Goal: Transaction & Acquisition: Purchase product/service

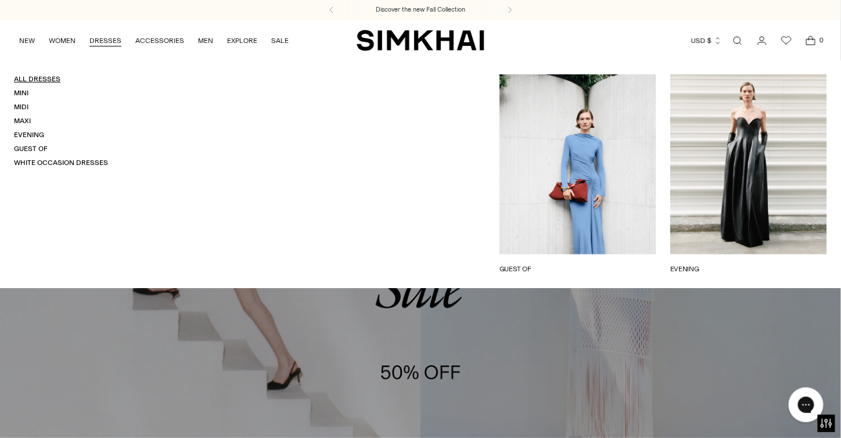
click at [46, 79] on link "All Dresses" at bounding box center [37, 79] width 46 height 8
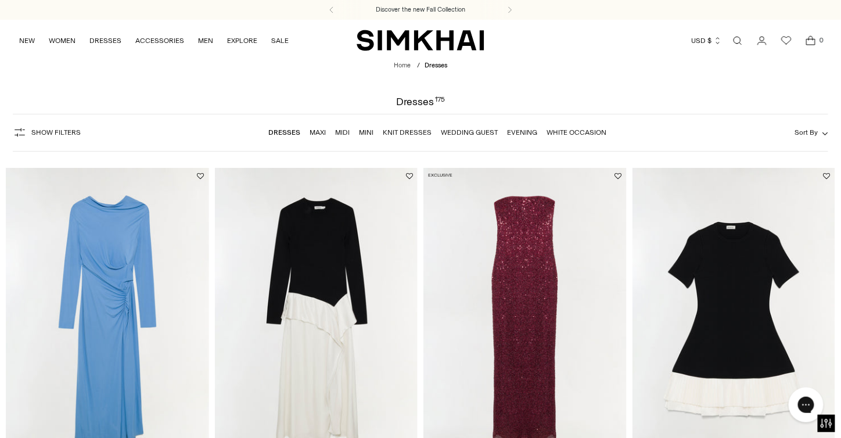
scroll to position [174, 0]
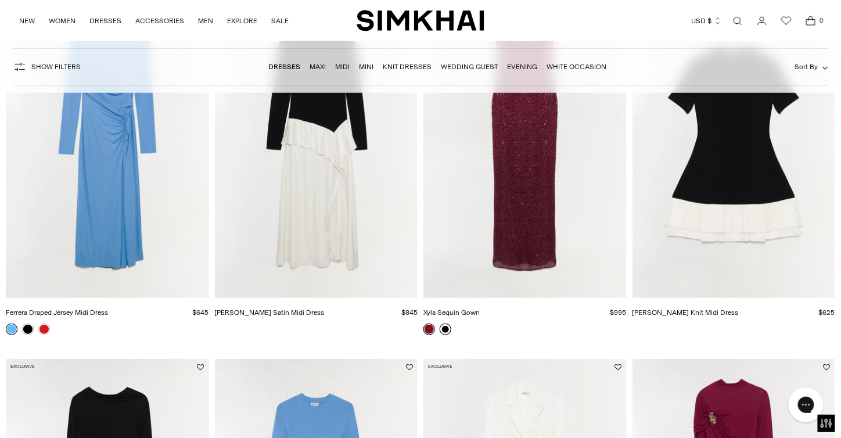
click at [445, 330] on link at bounding box center [446, 330] width 12 height 12
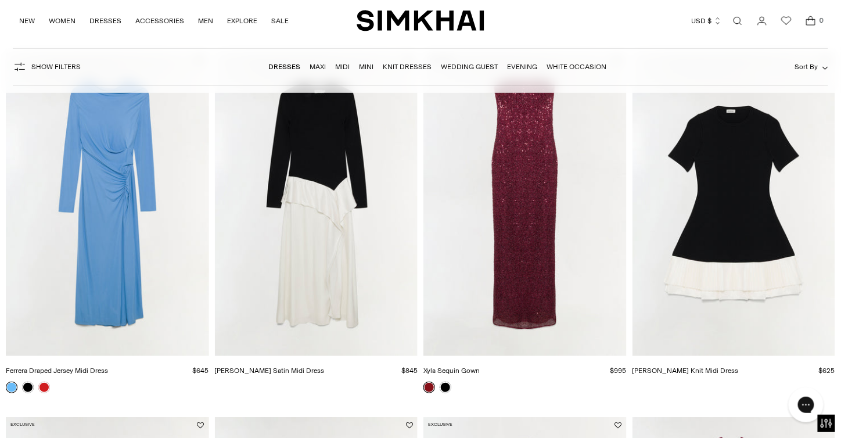
scroll to position [0, 0]
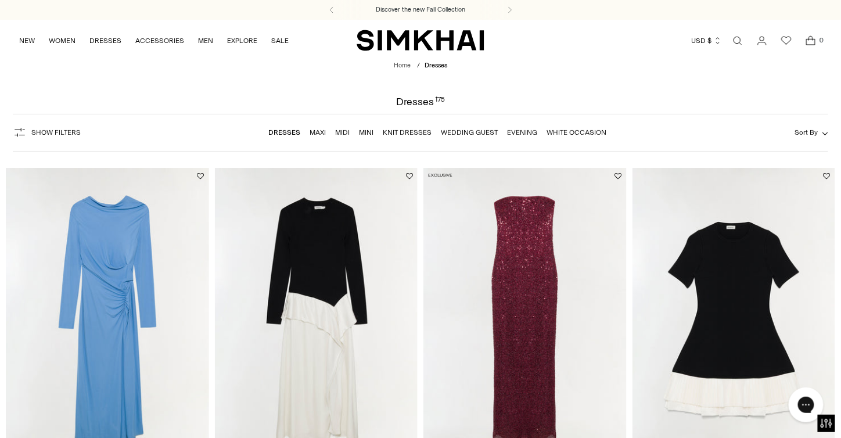
click at [33, 130] on span "Show Filters" at bounding box center [55, 132] width 49 height 8
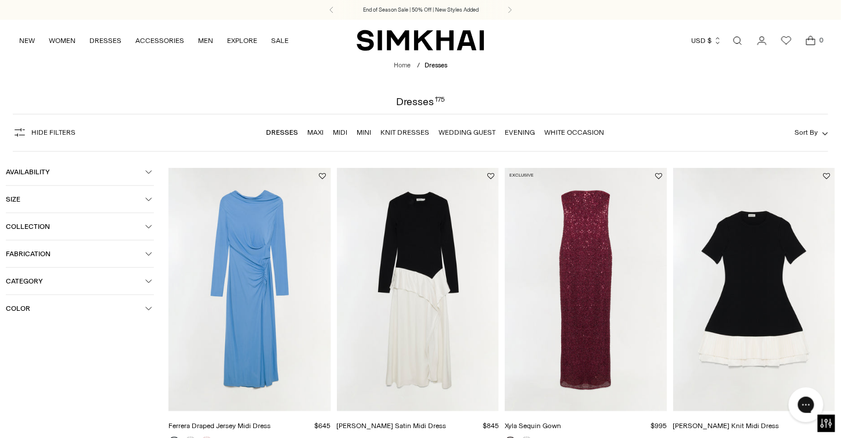
click at [33, 304] on span "Color" at bounding box center [75, 308] width 139 height 8
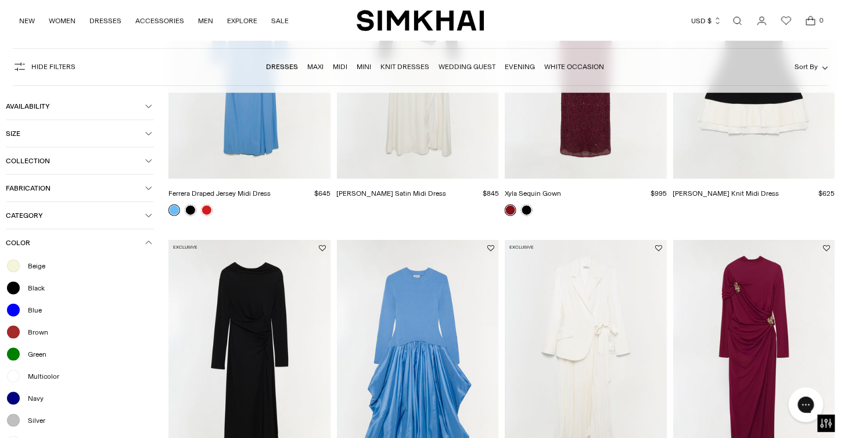
click at [35, 307] on span "Blue" at bounding box center [31, 310] width 21 height 10
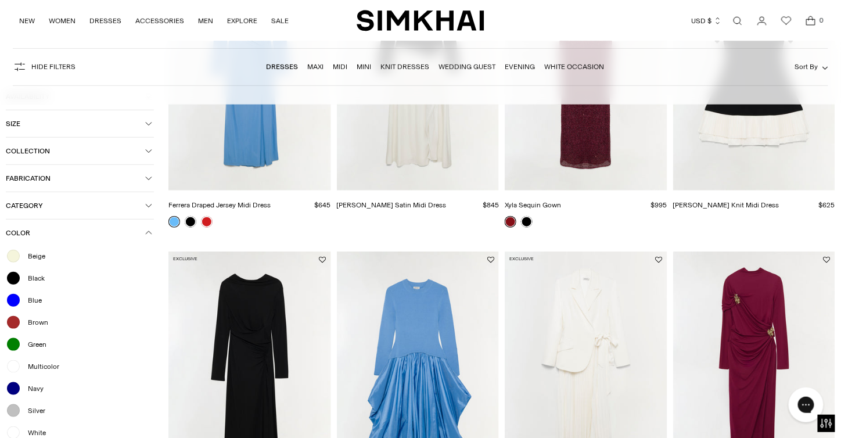
scroll to position [244, 0]
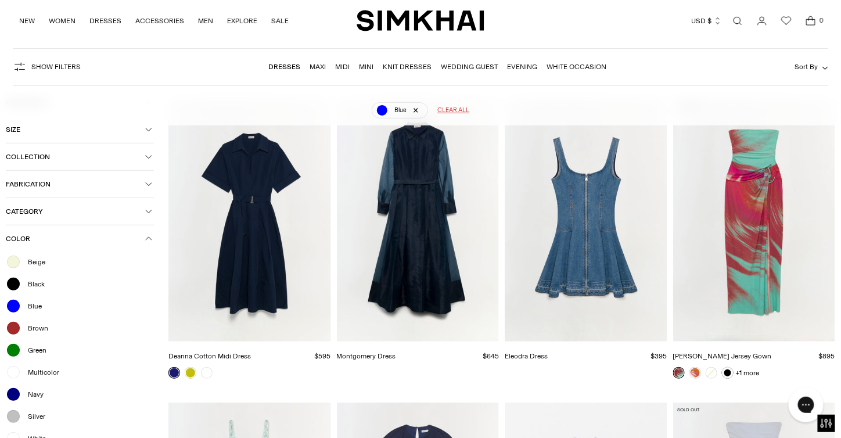
scroll to position [202, 0]
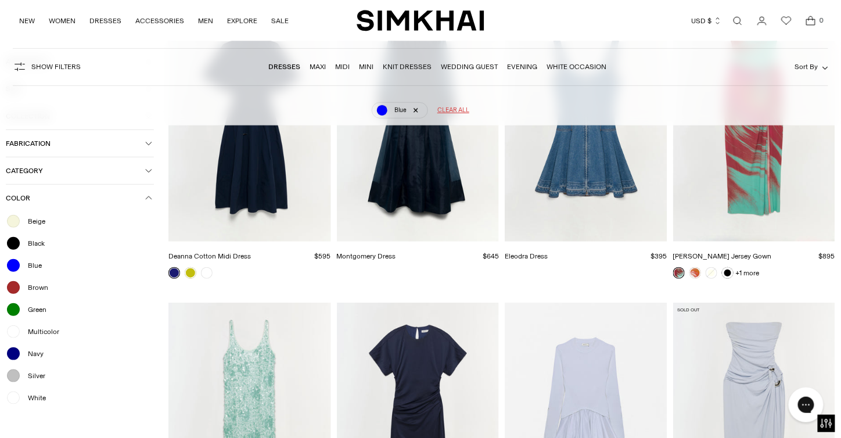
click at [43, 350] on span "Navy" at bounding box center [32, 353] width 23 height 10
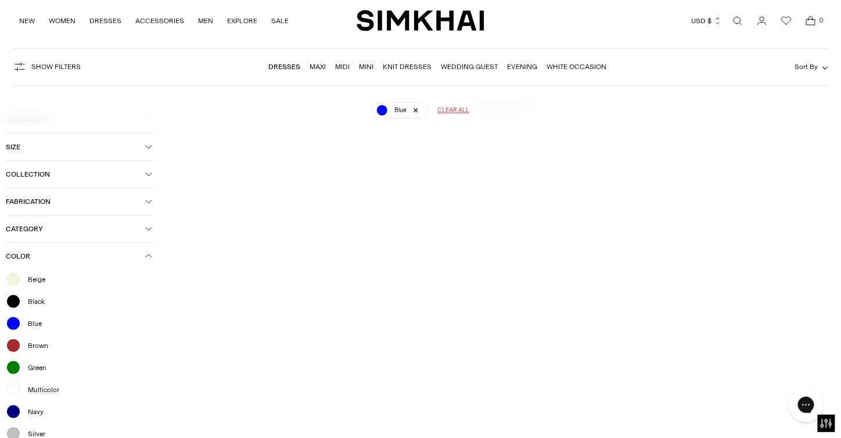
scroll to position [0, 0]
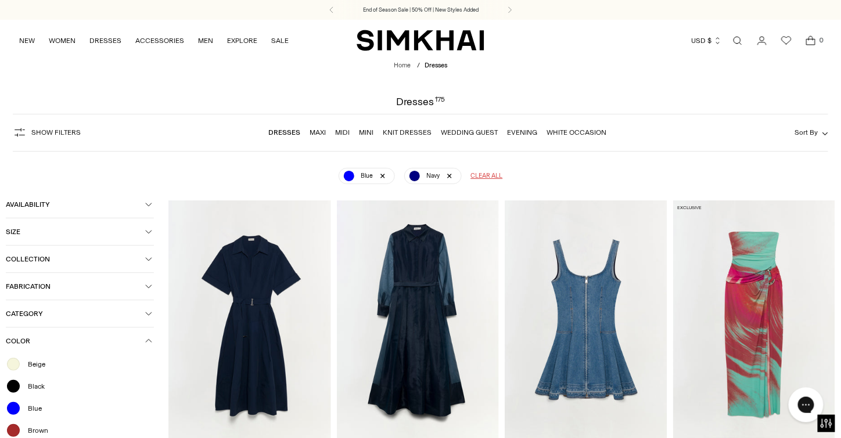
scroll to position [86, 0]
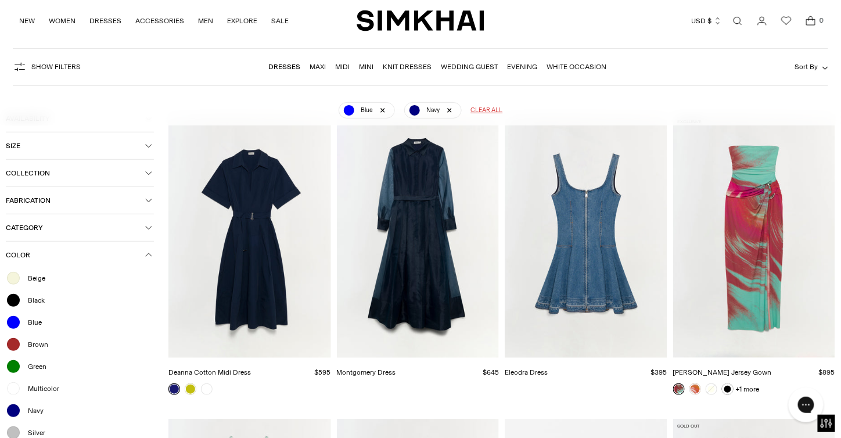
click at [807, 59] on div "Show Filters Show Filters Dresses Maxi Midi Mini Knit Dresses Wedding Guest Eve…" at bounding box center [421, 67] width 816 height 38
click at [807, 71] on span "Sort By" at bounding box center [806, 67] width 23 height 8
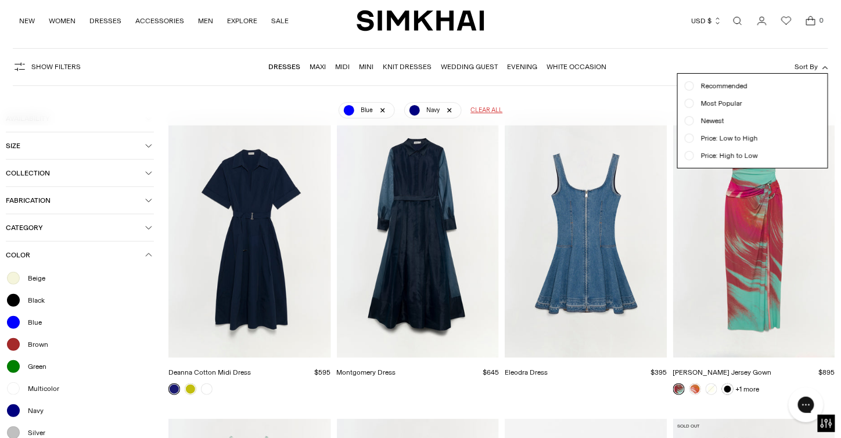
click at [713, 118] on span "Newest" at bounding box center [709, 121] width 30 height 10
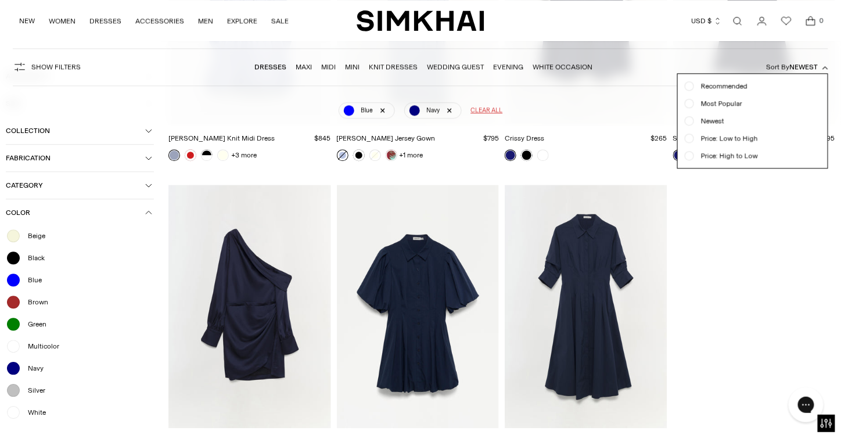
scroll to position [871, 0]
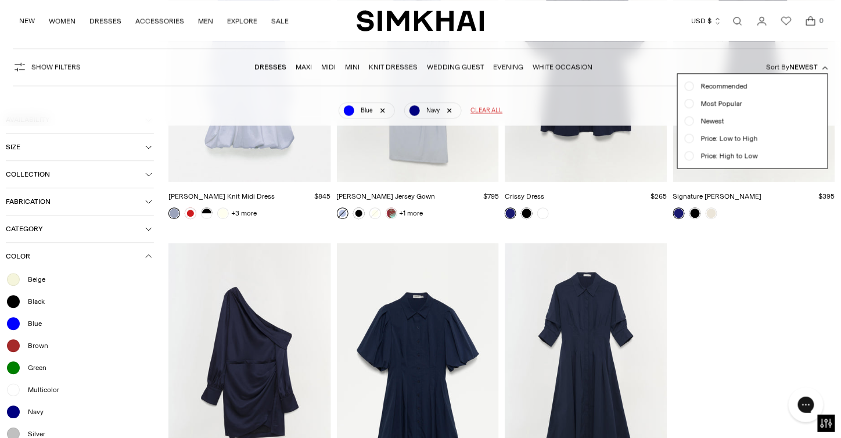
click at [48, 385] on div at bounding box center [420, 219] width 841 height 438
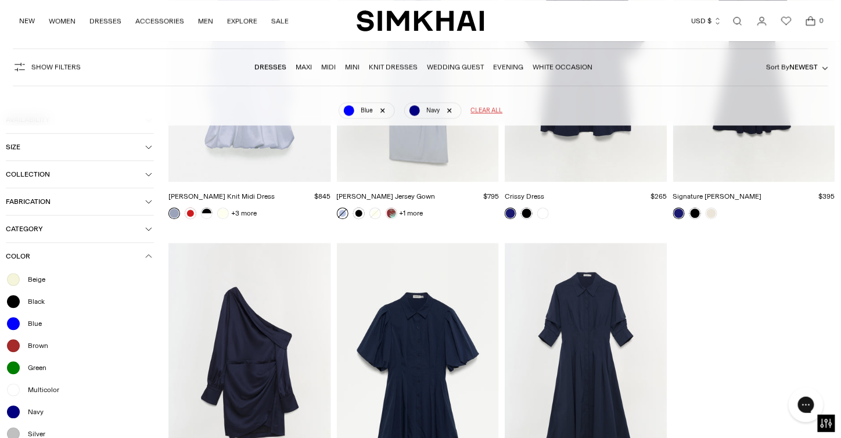
click at [29, 386] on span "Multicolor" at bounding box center [40, 389] width 38 height 10
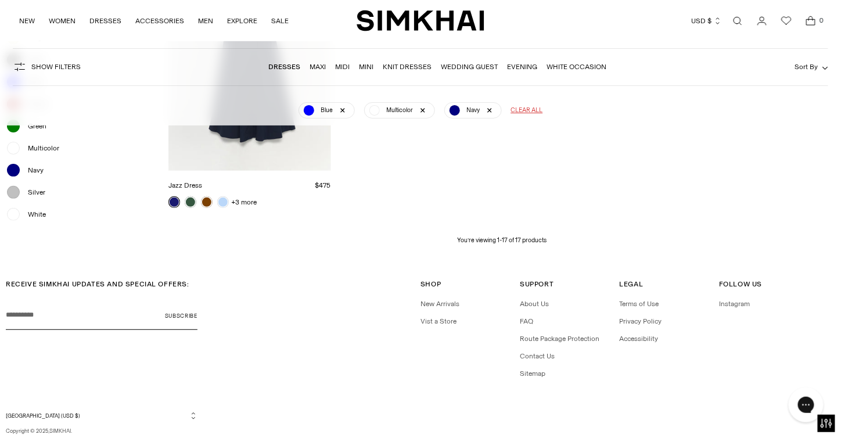
scroll to position [1526, 0]
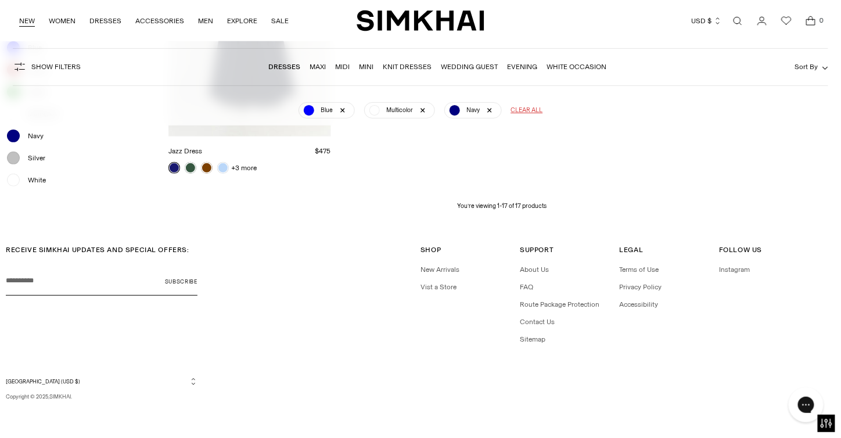
click at [30, 21] on link "NEW" at bounding box center [27, 21] width 16 height 26
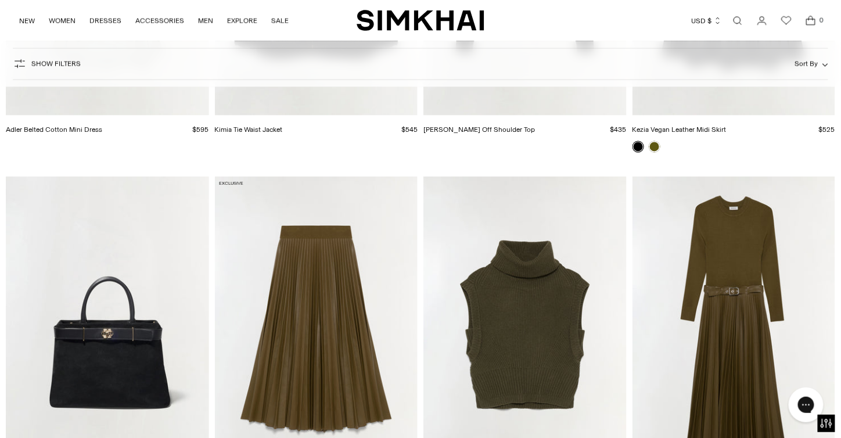
scroll to position [8015, 0]
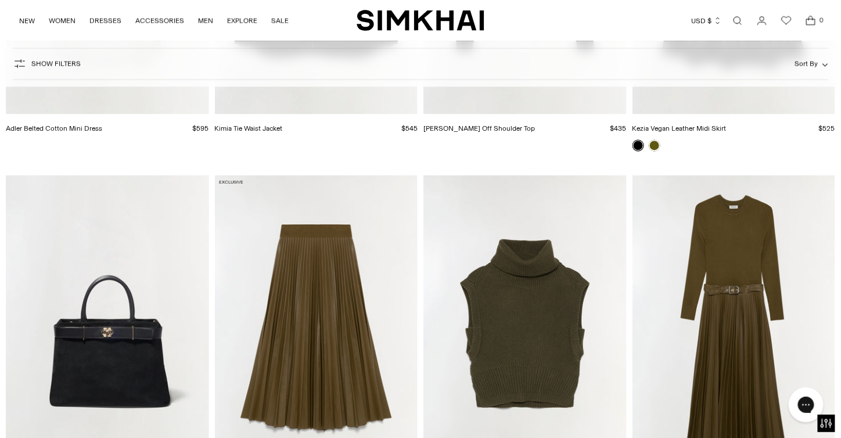
click at [45, 62] on span "Show Filters" at bounding box center [55, 64] width 49 height 8
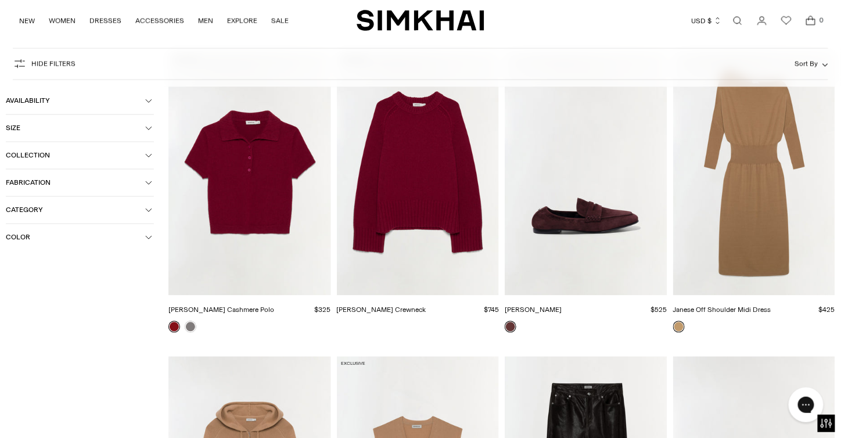
click at [24, 233] on span "Color" at bounding box center [75, 237] width 139 height 8
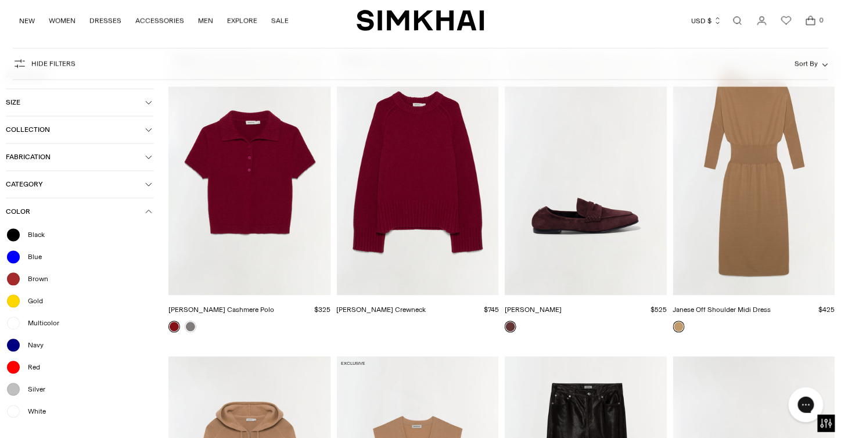
scroll to position [8073, 0]
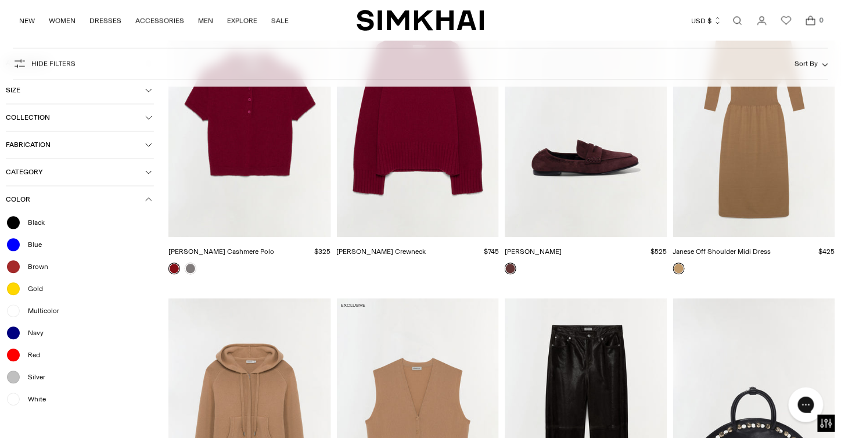
click at [34, 244] on span "Blue" at bounding box center [31, 244] width 21 height 10
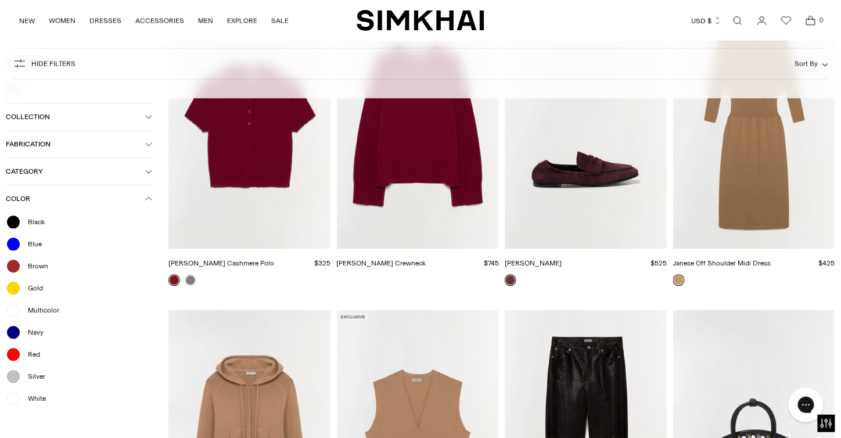
scroll to position [8085, 0]
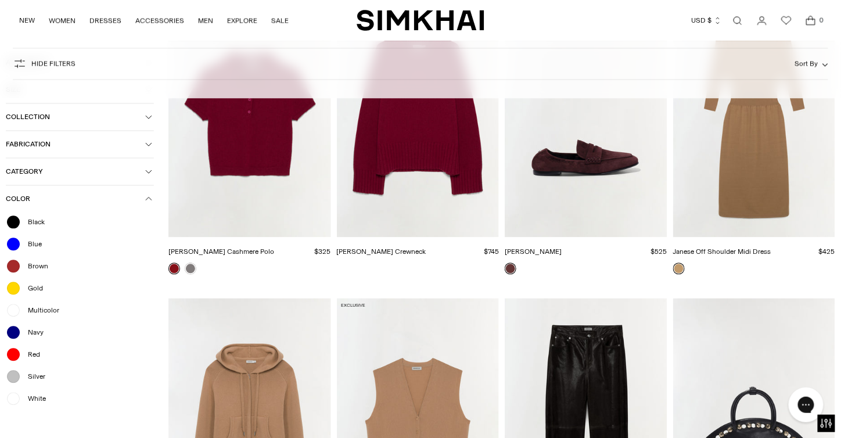
click at [33, 333] on span "Navy" at bounding box center [32, 332] width 23 height 10
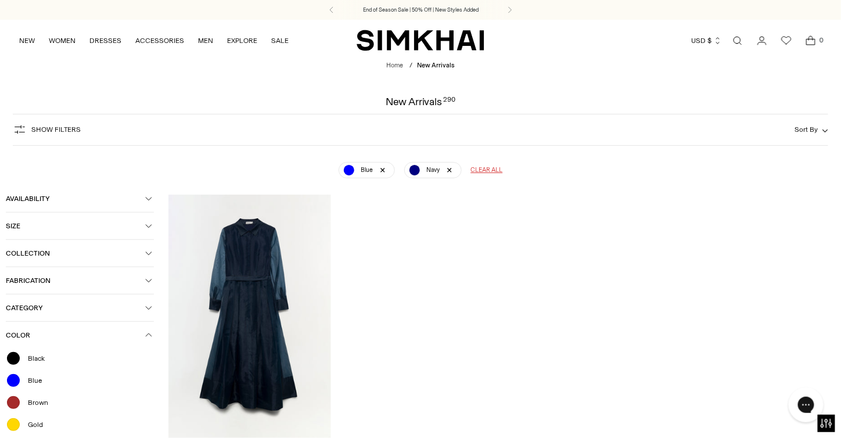
click at [53, 254] on span "Collection" at bounding box center [75, 253] width 139 height 8
click at [54, 330] on span "Category" at bounding box center [75, 330] width 139 height 8
